Goal: Task Accomplishment & Management: Manage account settings

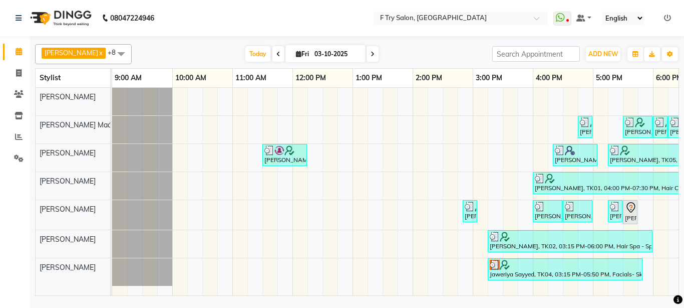
scroll to position [0, 215]
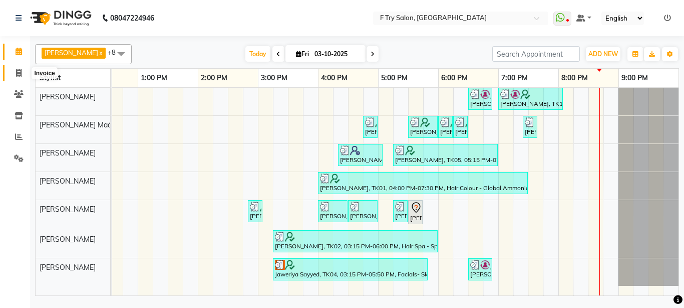
click at [17, 68] on span at bounding box center [19, 74] width 18 height 12
select select "793"
select select "service"
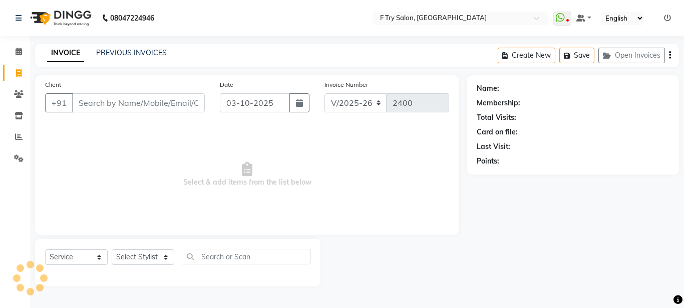
click at [142, 104] on input "Client" at bounding box center [138, 102] width 133 height 19
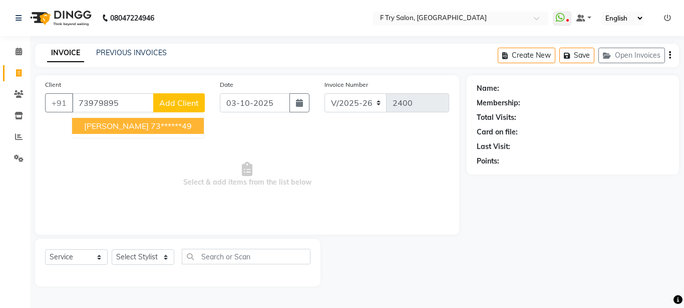
click at [165, 126] on ngb-highlight "73******49" at bounding box center [171, 126] width 41 height 10
type input "73******49"
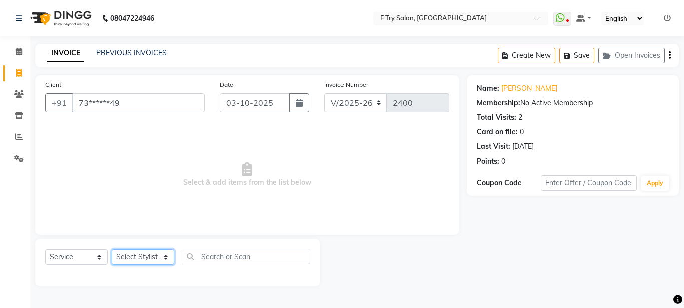
select select "81046"
click at [112, 249] on select "Select Stylist [PERSON_NAME] [PERSON_NAME] Ftry Agent Ftry Manager [PERSON_NAME…" at bounding box center [143, 257] width 63 height 16
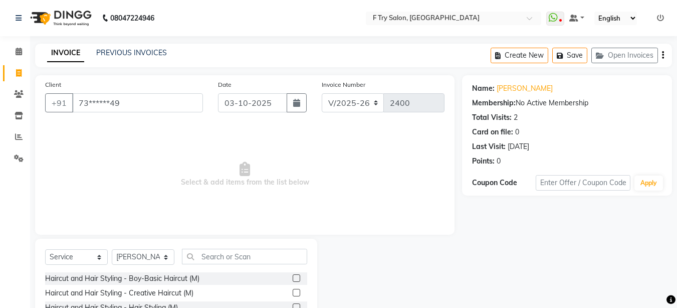
click at [293, 292] on label at bounding box center [297, 293] width 8 height 8
click at [293, 292] on input "checkbox" at bounding box center [296, 293] width 7 height 7
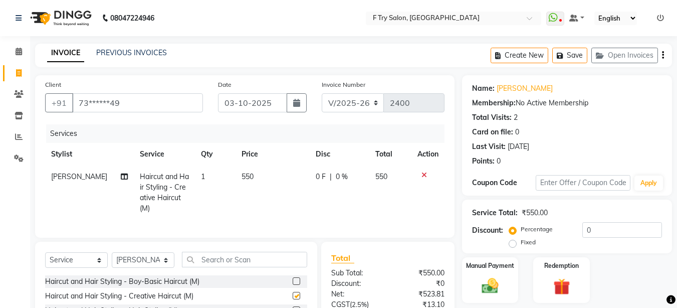
checkbox input "false"
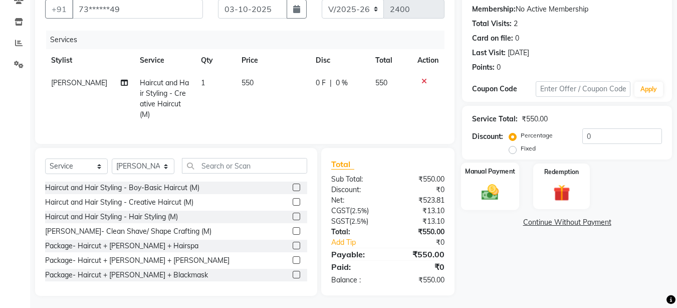
click at [491, 178] on div "Manual Payment" at bounding box center [490, 186] width 59 height 48
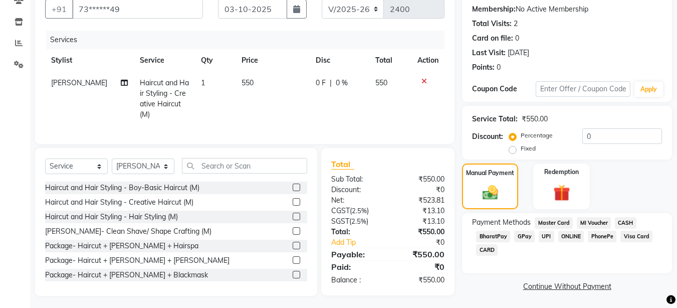
click at [543, 236] on span "UPI" at bounding box center [547, 236] width 16 height 12
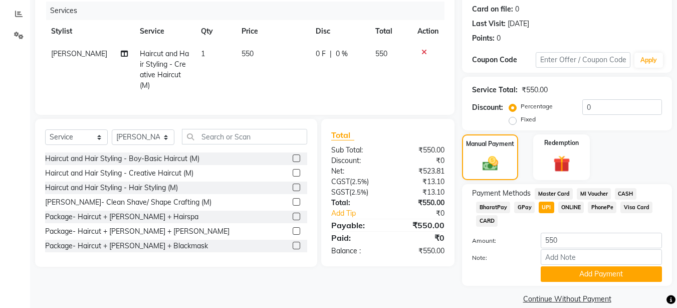
scroll to position [136, 0]
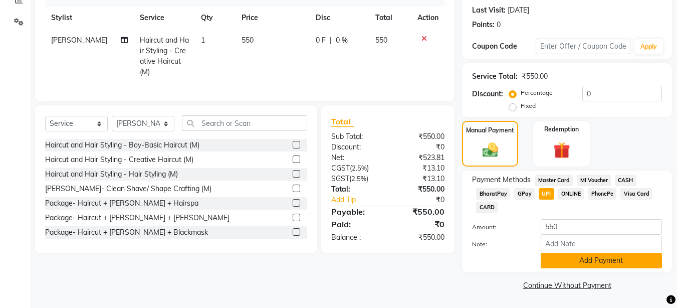
click at [584, 259] on button "Add Payment" at bounding box center [601, 261] width 121 height 16
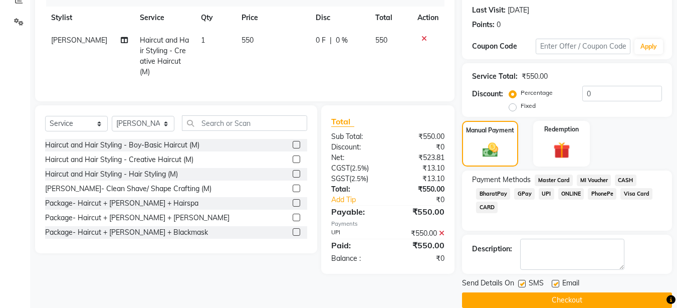
click at [582, 301] on button "Checkout" at bounding box center [567, 300] width 210 height 16
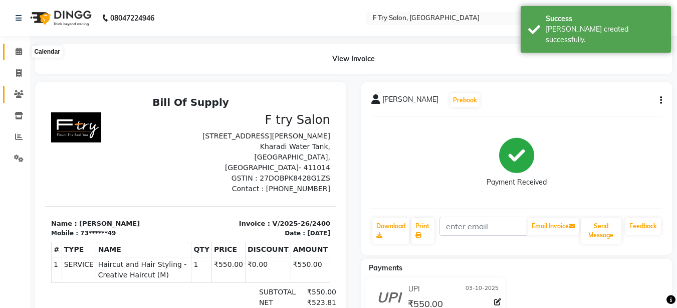
drag, startPoint x: 18, startPoint y: 47, endPoint x: 12, endPoint y: 88, distance: 41.5
click at [19, 47] on span at bounding box center [19, 52] width 18 height 12
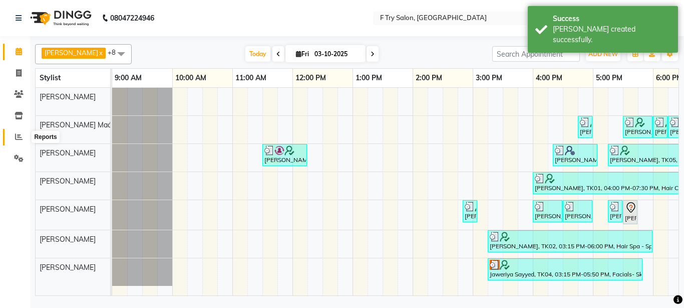
click at [17, 136] on icon at bounding box center [19, 137] width 8 height 8
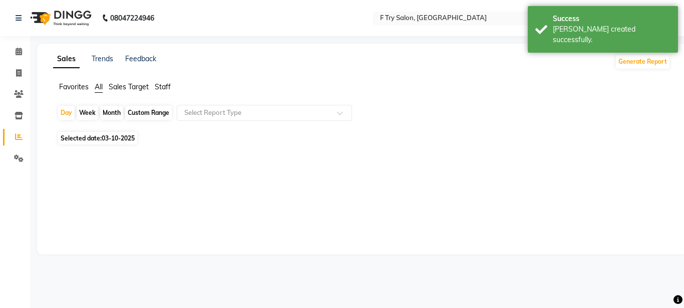
click at [113, 114] on div "Month" at bounding box center [111, 113] width 23 height 14
select select "10"
select select "2025"
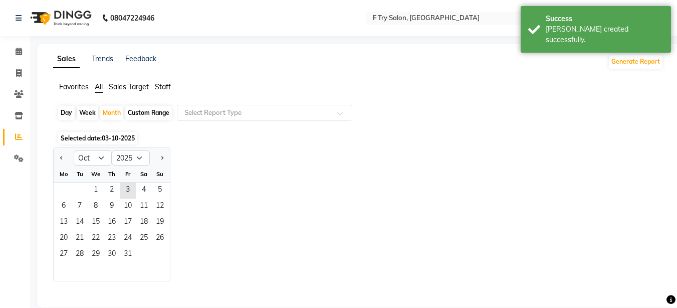
click at [169, 81] on div "Sales Trends Feedback Generate Report Favorites All Sales Target Staff Day Week…" at bounding box center [358, 176] width 642 height 264
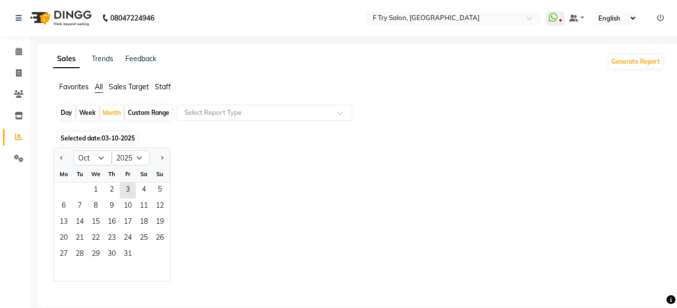
click at [164, 85] on span "Staff" at bounding box center [163, 86] width 16 height 9
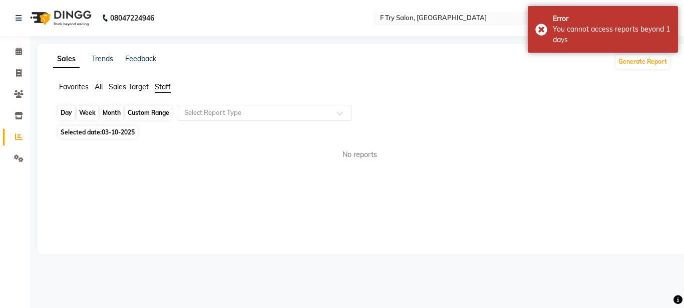
click at [114, 115] on div "Month" at bounding box center [111, 113] width 23 height 14
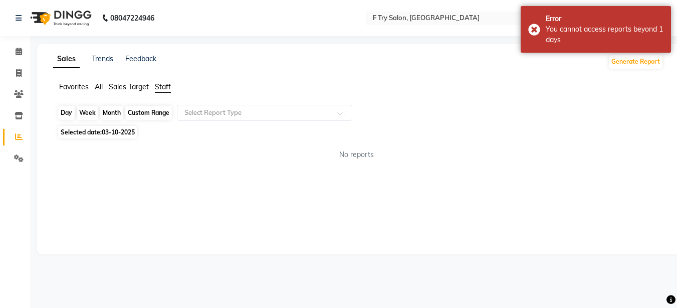
select select "10"
select select "2025"
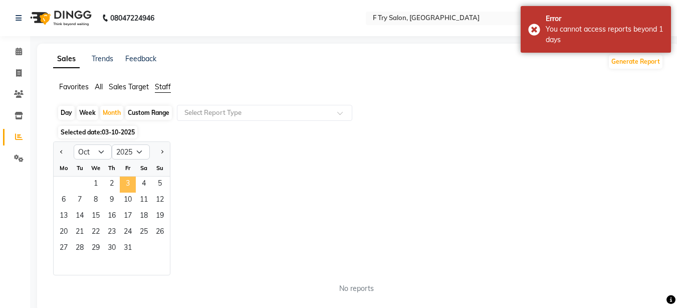
click at [126, 187] on span "3" at bounding box center [128, 184] width 16 height 16
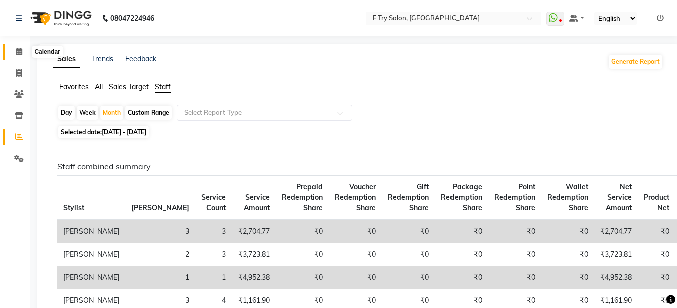
click at [20, 52] on icon at bounding box center [19, 52] width 7 height 8
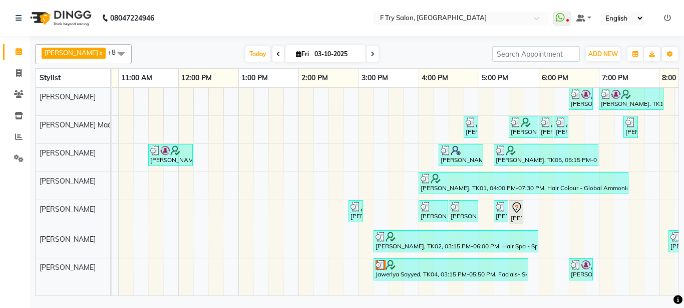
scroll to position [0, 188]
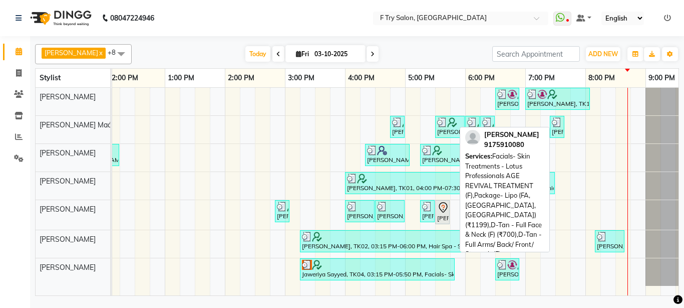
drag, startPoint x: 454, startPoint y: 271, endPoint x: 405, endPoint y: 271, distance: 49.6
click at [405, 271] on link "Jaweriya Sayyed, TK04, 03:15 PM-05:50 PM, Facials- Skin Treatments - Lotus Prof…" at bounding box center [377, 269] width 155 height 22
select select "3"
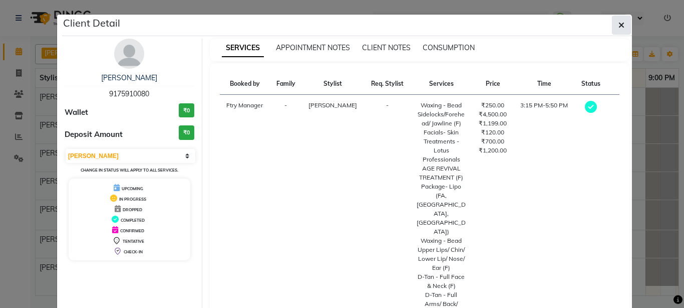
click at [622, 29] on button "button" at bounding box center [621, 25] width 19 height 19
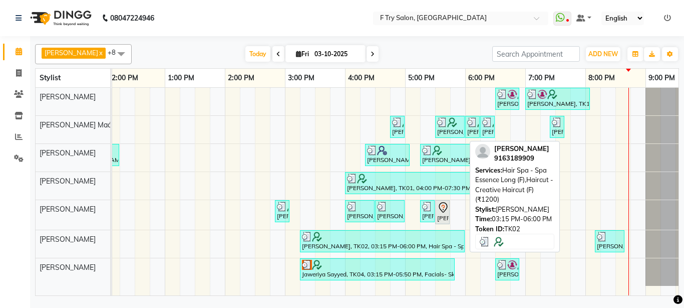
drag, startPoint x: 464, startPoint y: 242, endPoint x: 411, endPoint y: 242, distance: 52.6
click at [411, 242] on link "[PERSON_NAME], TK02, 03:15 PM-06:00 PM, Hair Spa - Spa Essence Long (F),Haircut…" at bounding box center [382, 241] width 165 height 22
select select "3"
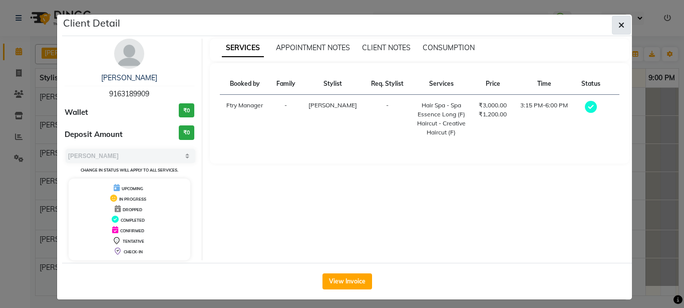
click at [619, 25] on icon "button" at bounding box center [622, 25] width 6 height 8
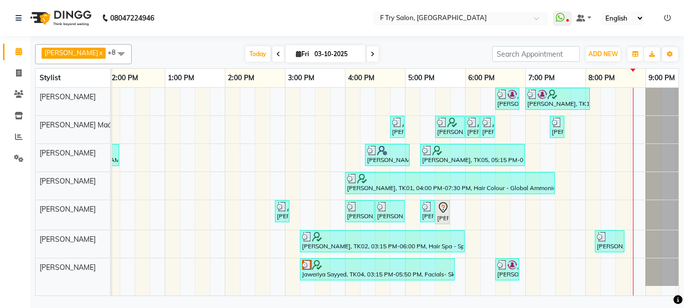
scroll to position [0, 215]
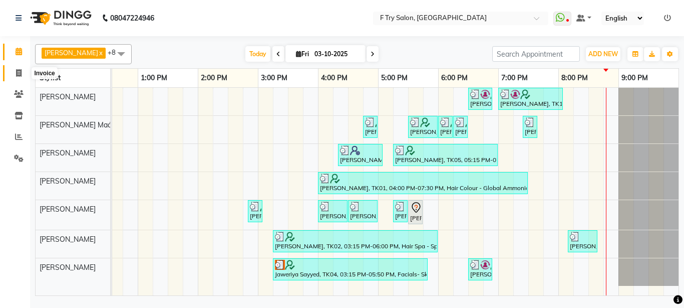
click at [17, 77] on span at bounding box center [19, 74] width 18 height 12
select select "service"
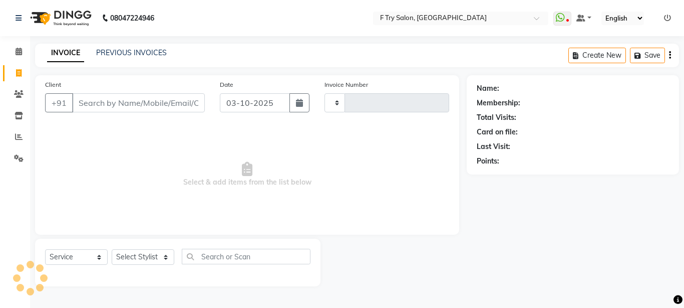
type input "2401"
select select "793"
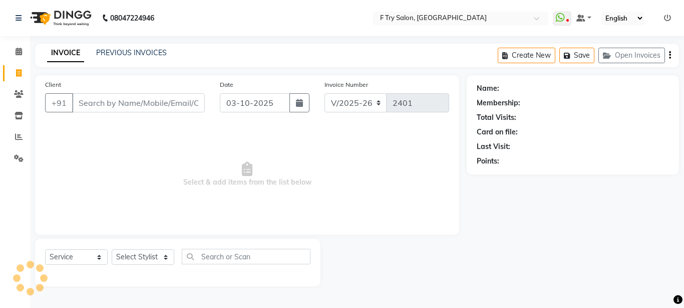
click at [125, 115] on div "Client +91" at bounding box center [125, 99] width 175 height 41
click at [132, 111] on input "Client" at bounding box center [138, 102] width 133 height 19
type input "9"
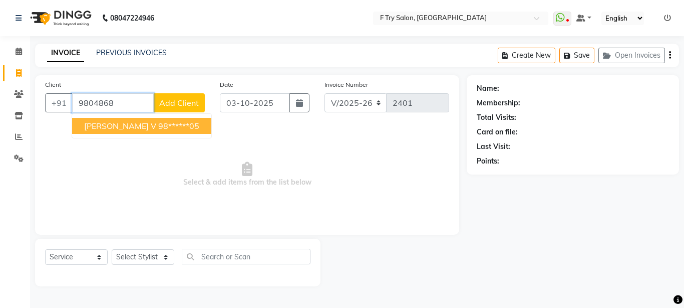
click at [120, 126] on button "[PERSON_NAME] v 98******05" at bounding box center [141, 126] width 139 height 16
type input "98******05"
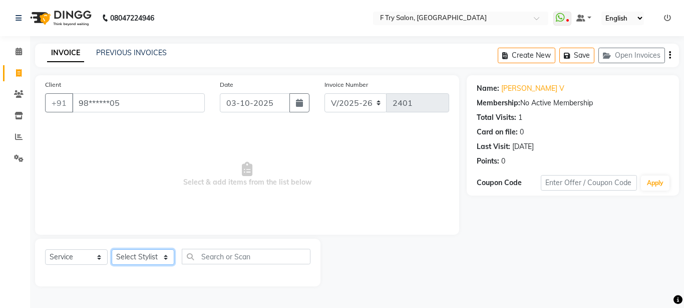
select select "70065"
click at [112, 249] on select "Select Stylist [PERSON_NAME] [PERSON_NAME] Ftry Agent Ftry Manager [PERSON_NAME…" at bounding box center [143, 257] width 63 height 16
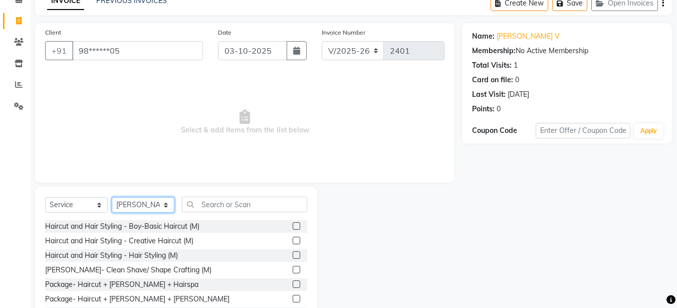
scroll to position [94, 0]
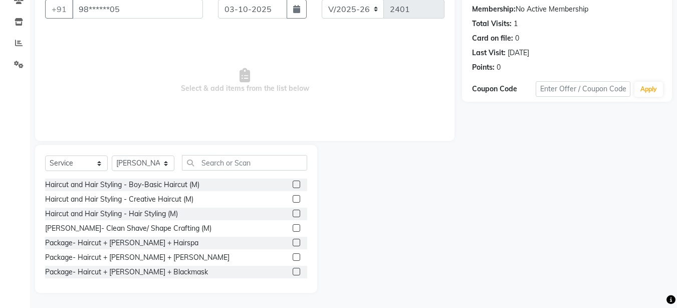
click at [293, 198] on label at bounding box center [297, 199] width 8 height 8
click at [293, 198] on input "checkbox" at bounding box center [296, 199] width 7 height 7
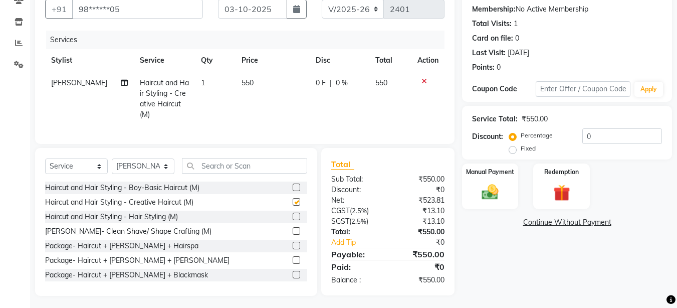
checkbox input "false"
click at [293, 227] on label at bounding box center [297, 231] width 8 height 8
click at [293, 228] on input "checkbox" at bounding box center [296, 231] width 7 height 7
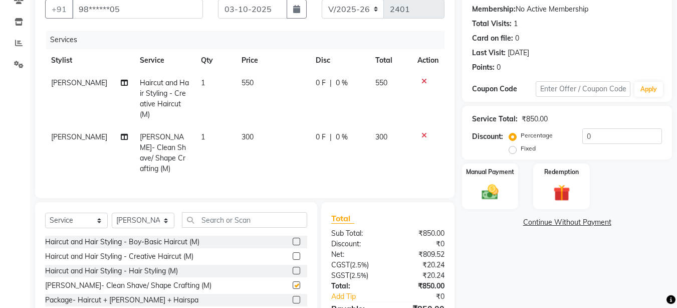
checkbox input "false"
click at [491, 201] on img at bounding box center [490, 192] width 28 height 20
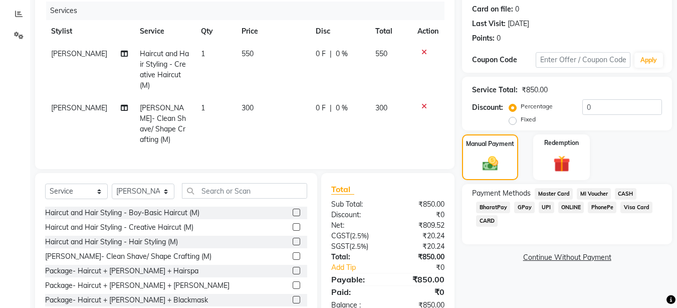
scroll to position [137, 0]
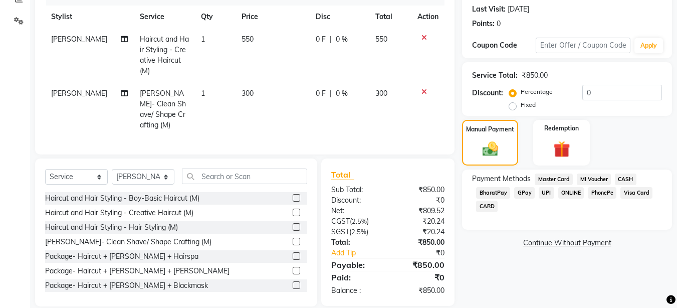
click at [550, 195] on span "UPI" at bounding box center [547, 193] width 16 height 12
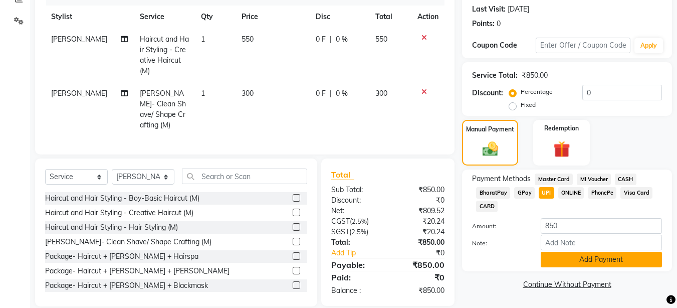
click at [596, 258] on button "Add Payment" at bounding box center [601, 260] width 121 height 16
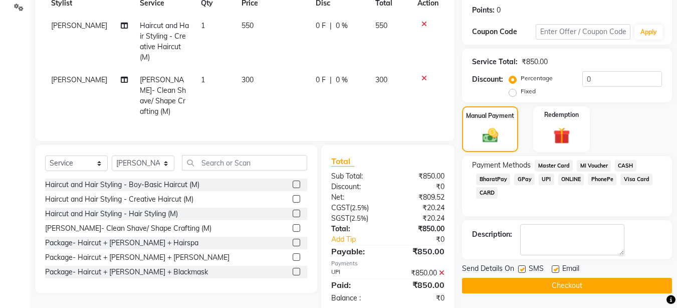
scroll to position [158, 0]
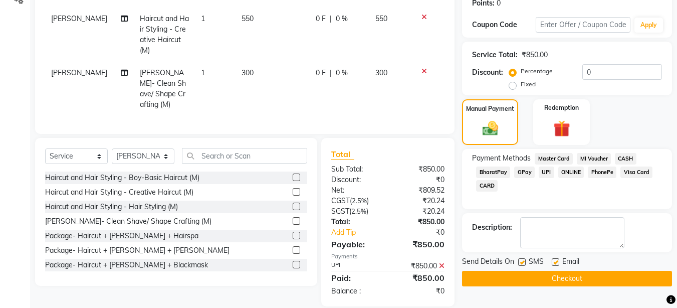
click at [572, 280] on button "Checkout" at bounding box center [567, 279] width 210 height 16
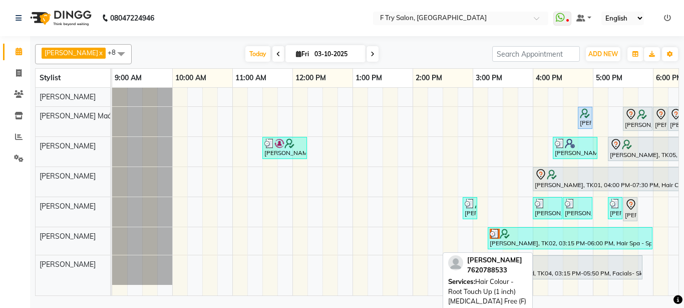
scroll to position [0, 215]
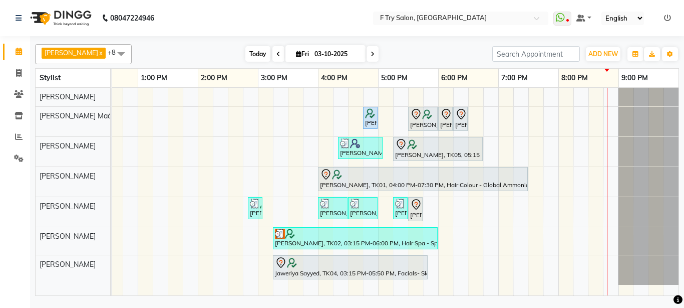
click at [245, 49] on span "Today" at bounding box center [257, 54] width 25 height 16
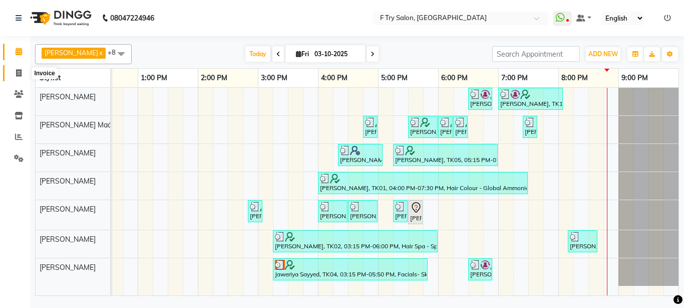
click at [18, 69] on icon at bounding box center [19, 73] width 6 height 8
select select "793"
select select "service"
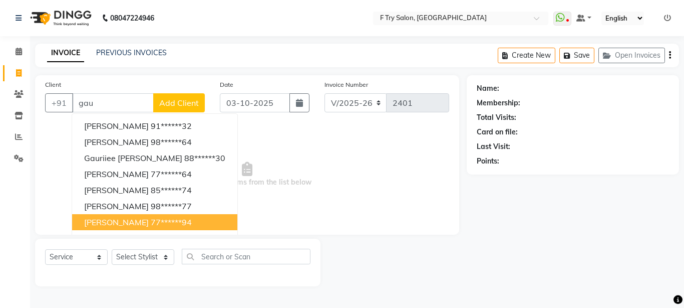
click at [121, 221] on span "Gauri Thakur" at bounding box center [116, 222] width 65 height 10
type input "77******94"
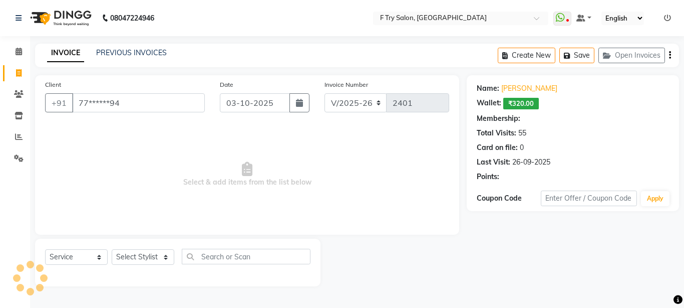
select select "1: Object"
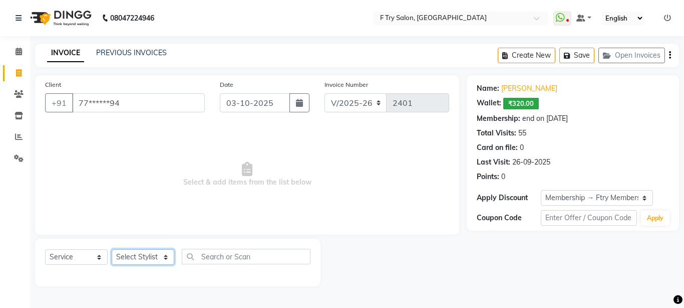
select select "51809"
click at [112, 249] on select "Select Stylist [PERSON_NAME] [PERSON_NAME] Ftry Agent Ftry Manager [PERSON_NAME…" at bounding box center [143, 257] width 63 height 16
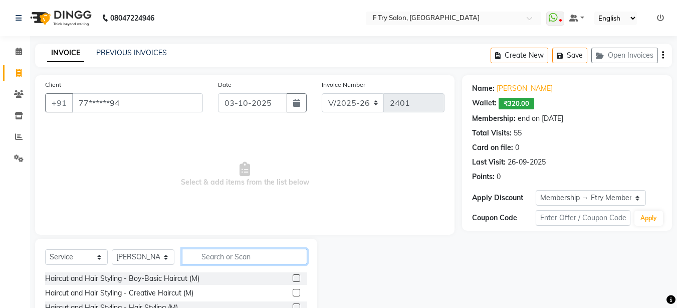
click at [217, 257] on input "text" at bounding box center [244, 256] width 125 height 16
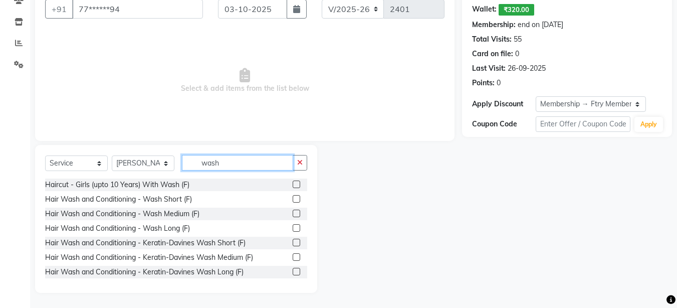
type input "wash"
click at [293, 213] on label at bounding box center [297, 213] width 8 height 8
click at [293, 213] on input "checkbox" at bounding box center [296, 213] width 7 height 7
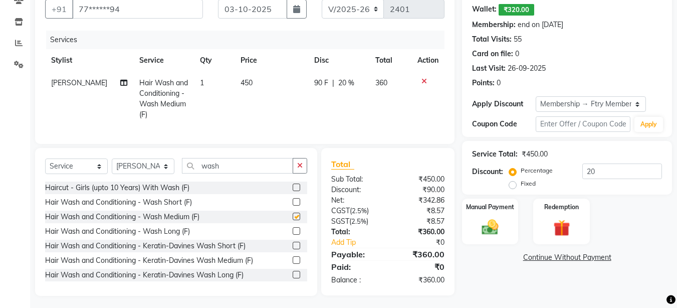
checkbox input "false"
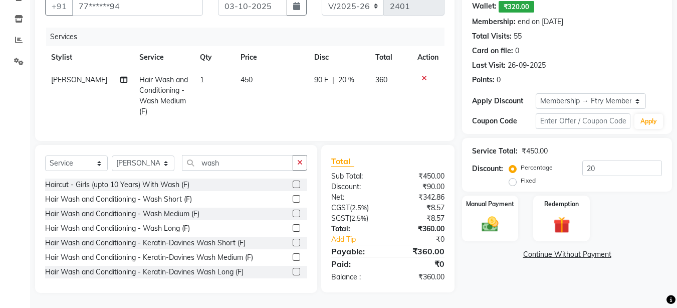
scroll to position [104, 0]
click at [481, 214] on img at bounding box center [490, 224] width 28 height 20
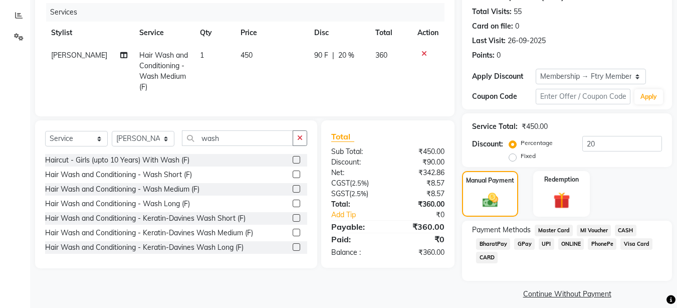
scroll to position [130, 0]
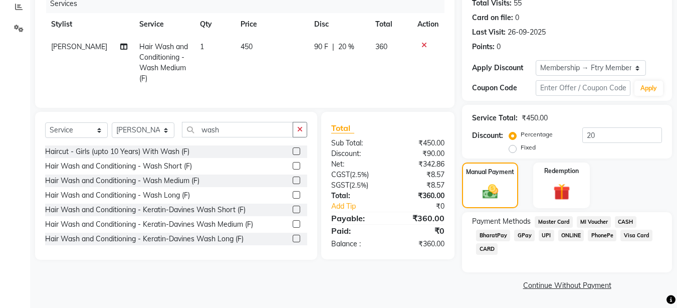
click at [544, 231] on div "Payment Methods Master Card MI Voucher CASH BharatPay GPay UPI ONLINE PhonePe V…" at bounding box center [567, 236] width 190 height 41
click at [543, 232] on span "UPI" at bounding box center [547, 235] width 16 height 12
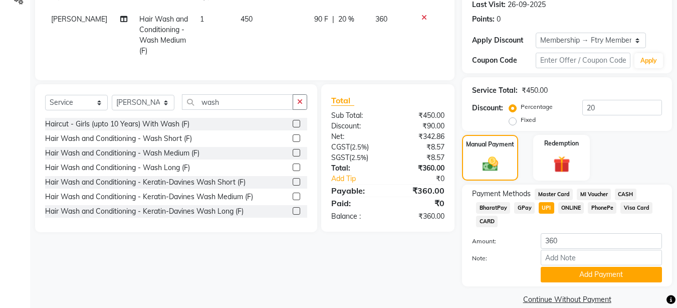
scroll to position [171, 0]
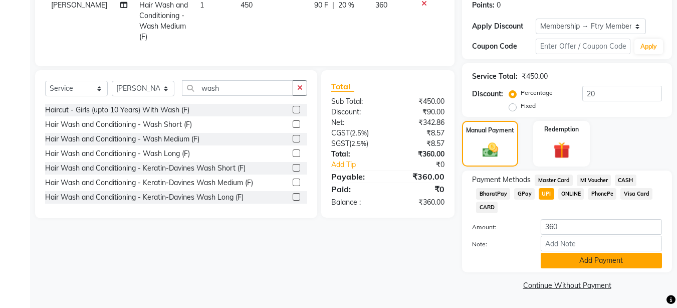
click at [594, 265] on button "Add Payment" at bounding box center [601, 261] width 121 height 16
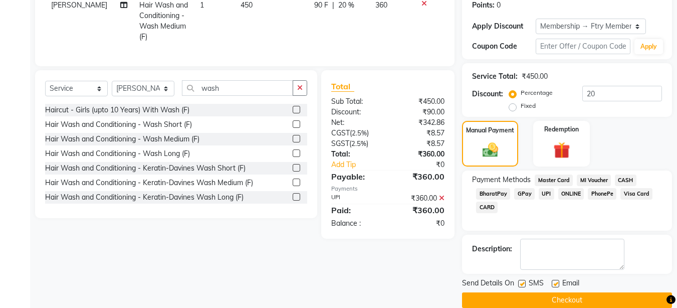
scroll to position [186, 0]
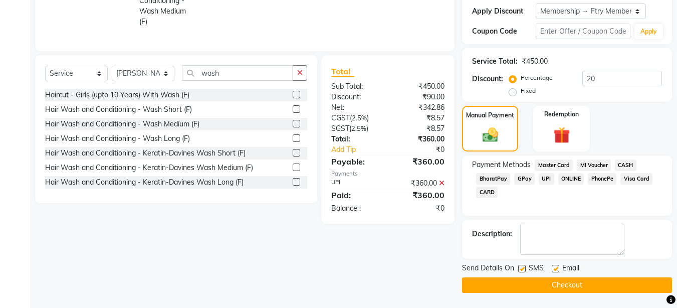
click at [506, 284] on button "Checkout" at bounding box center [567, 285] width 210 height 16
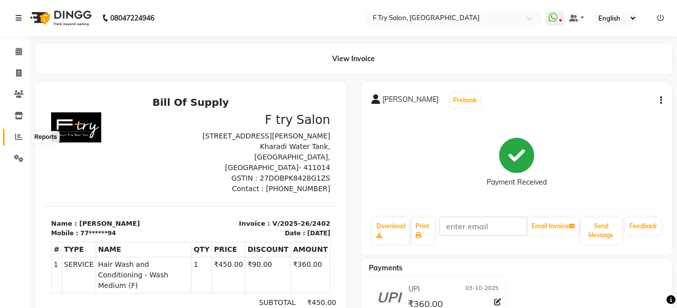
drag, startPoint x: 15, startPoint y: 133, endPoint x: 30, endPoint y: 134, distance: 15.6
click at [14, 132] on span at bounding box center [19, 137] width 18 height 12
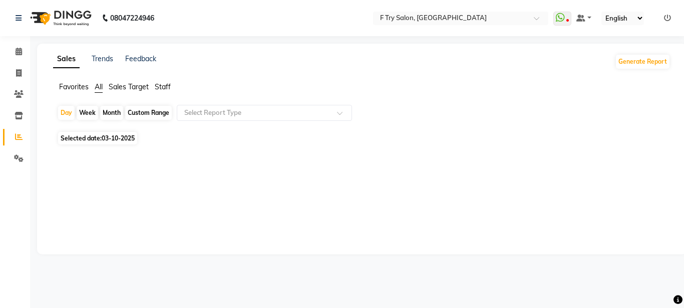
click at [167, 89] on span "Staff" at bounding box center [163, 86] width 16 height 9
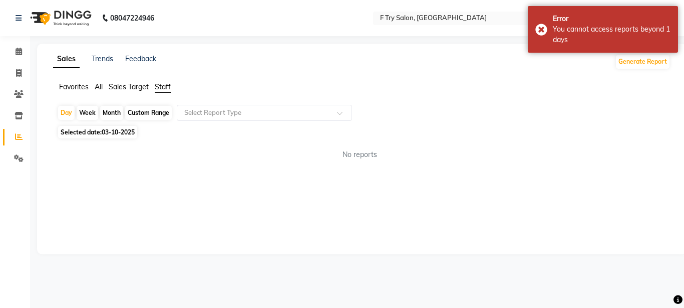
click at [118, 108] on div "Month" at bounding box center [111, 113] width 23 height 14
select select "10"
select select "2025"
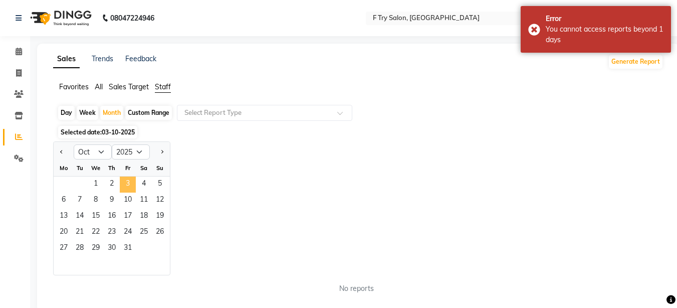
click at [123, 187] on span "3" at bounding box center [128, 184] width 16 height 16
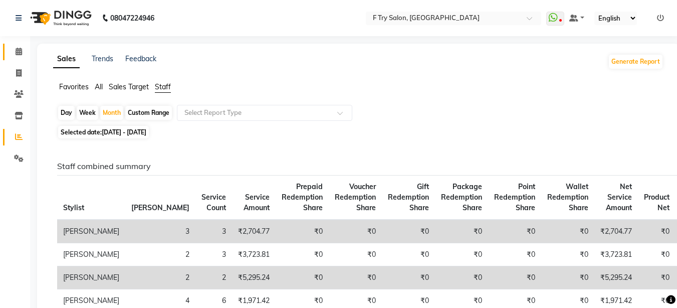
click at [6, 50] on link "Calendar" at bounding box center [15, 52] width 24 height 17
